Goal: Task Accomplishment & Management: Manage account settings

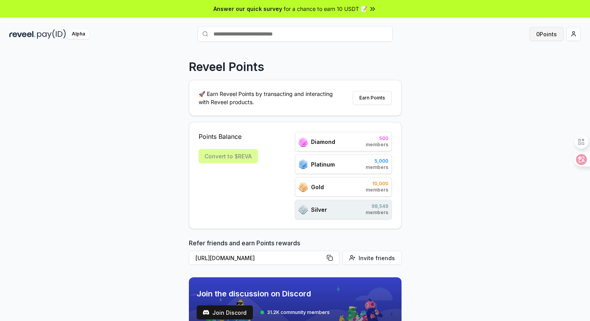
click at [544, 35] on button "0 Points" at bounding box center [546, 34] width 34 height 14
click at [46, 30] on img at bounding box center [51, 34] width 29 height 10
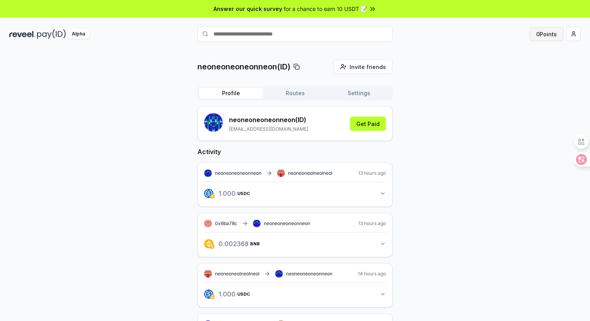
click at [546, 37] on button "0 Points" at bounding box center [546, 34] width 34 height 14
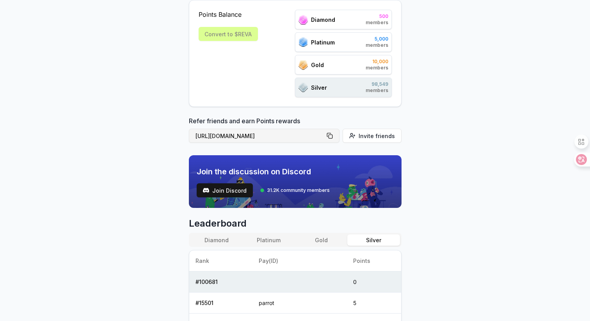
scroll to position [185, 0]
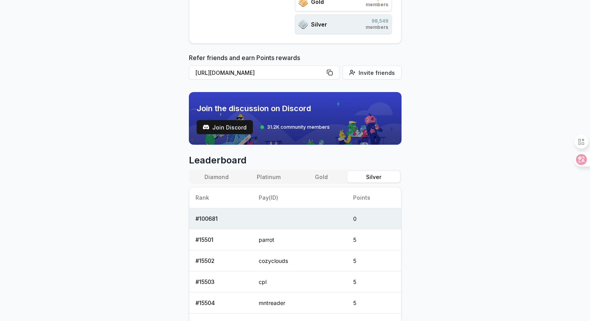
click at [260, 177] on button "Platinum" at bounding box center [269, 176] width 52 height 11
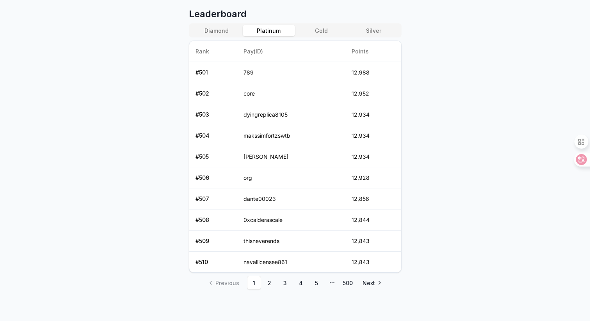
scroll to position [246, 0]
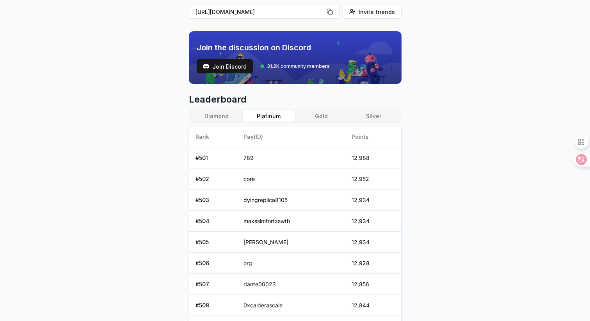
click at [327, 117] on button "Gold" at bounding box center [321, 115] width 52 height 11
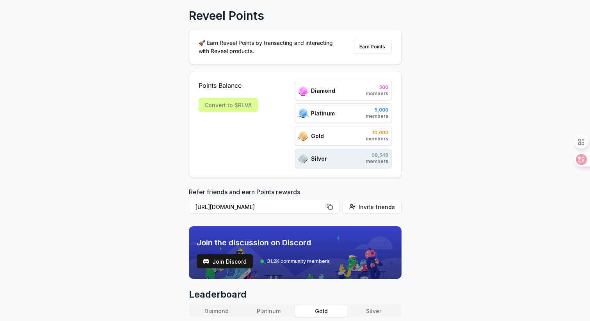
scroll to position [161, 0]
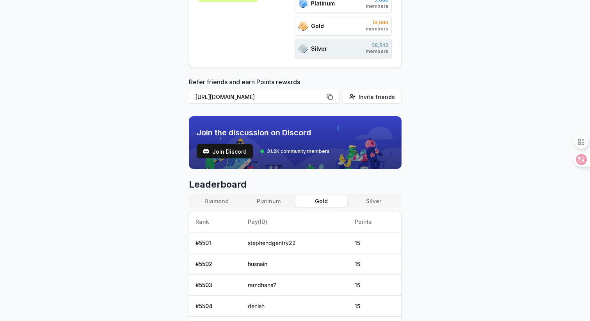
click at [264, 196] on button "Platinum" at bounding box center [269, 200] width 52 height 11
click at [371, 204] on button "Silver" at bounding box center [373, 200] width 52 height 11
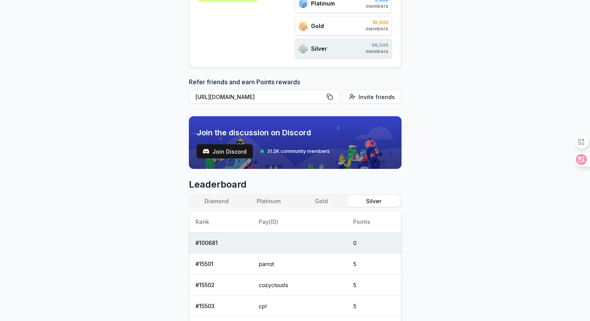
click at [321, 203] on button "Gold" at bounding box center [321, 200] width 52 height 11
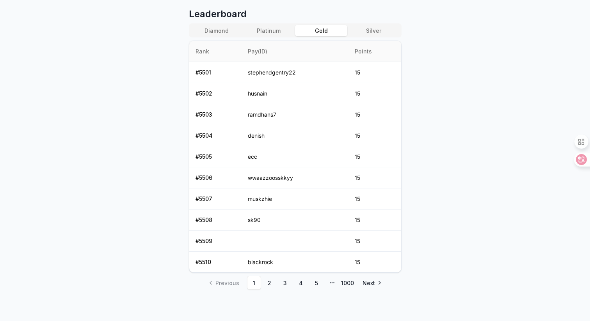
scroll to position [0, 0]
